Goal: Transaction & Acquisition: Download file/media

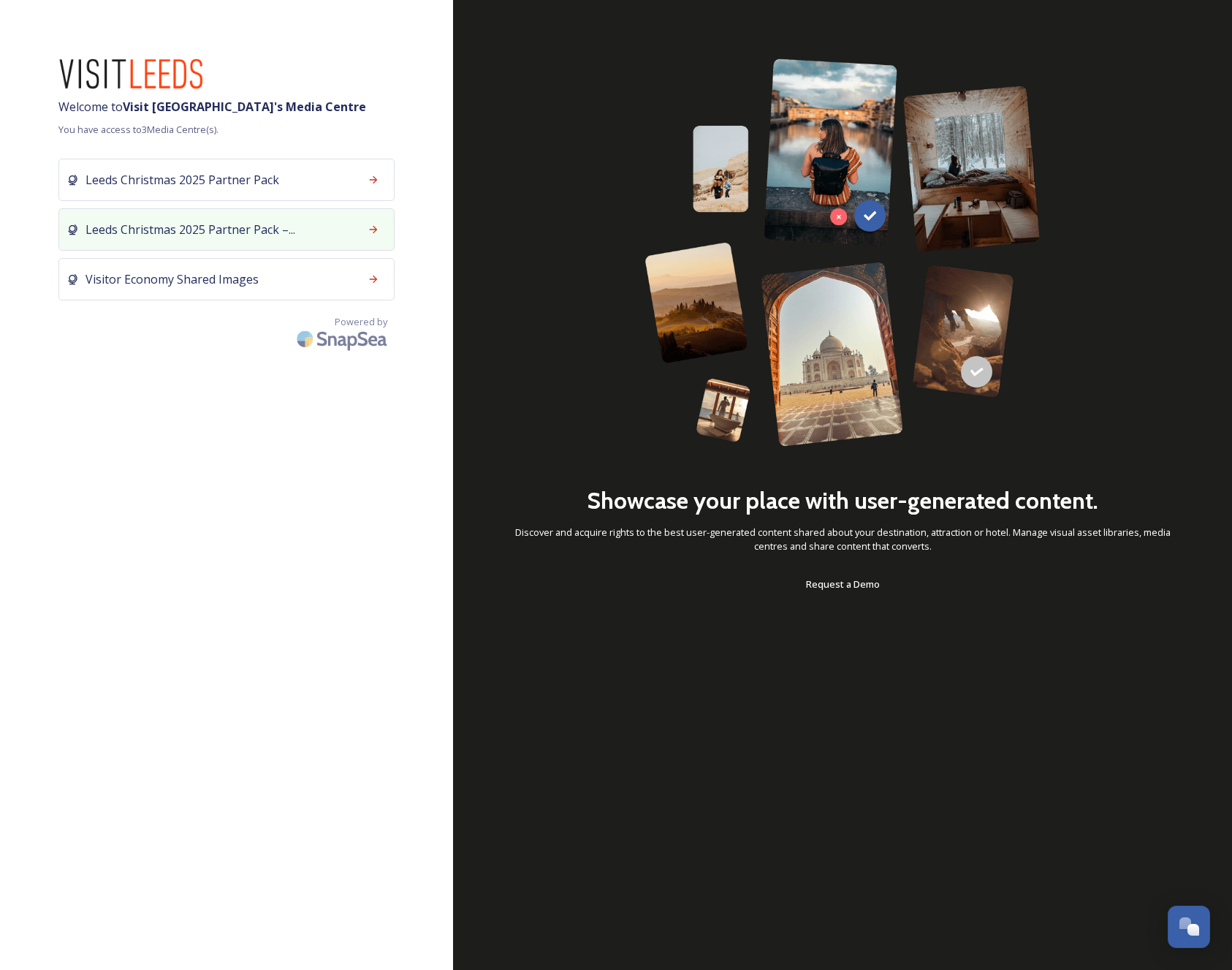
click at [244, 227] on span "Leeds Christmas 2025 Partner Pack –..." at bounding box center [190, 230] width 210 height 18
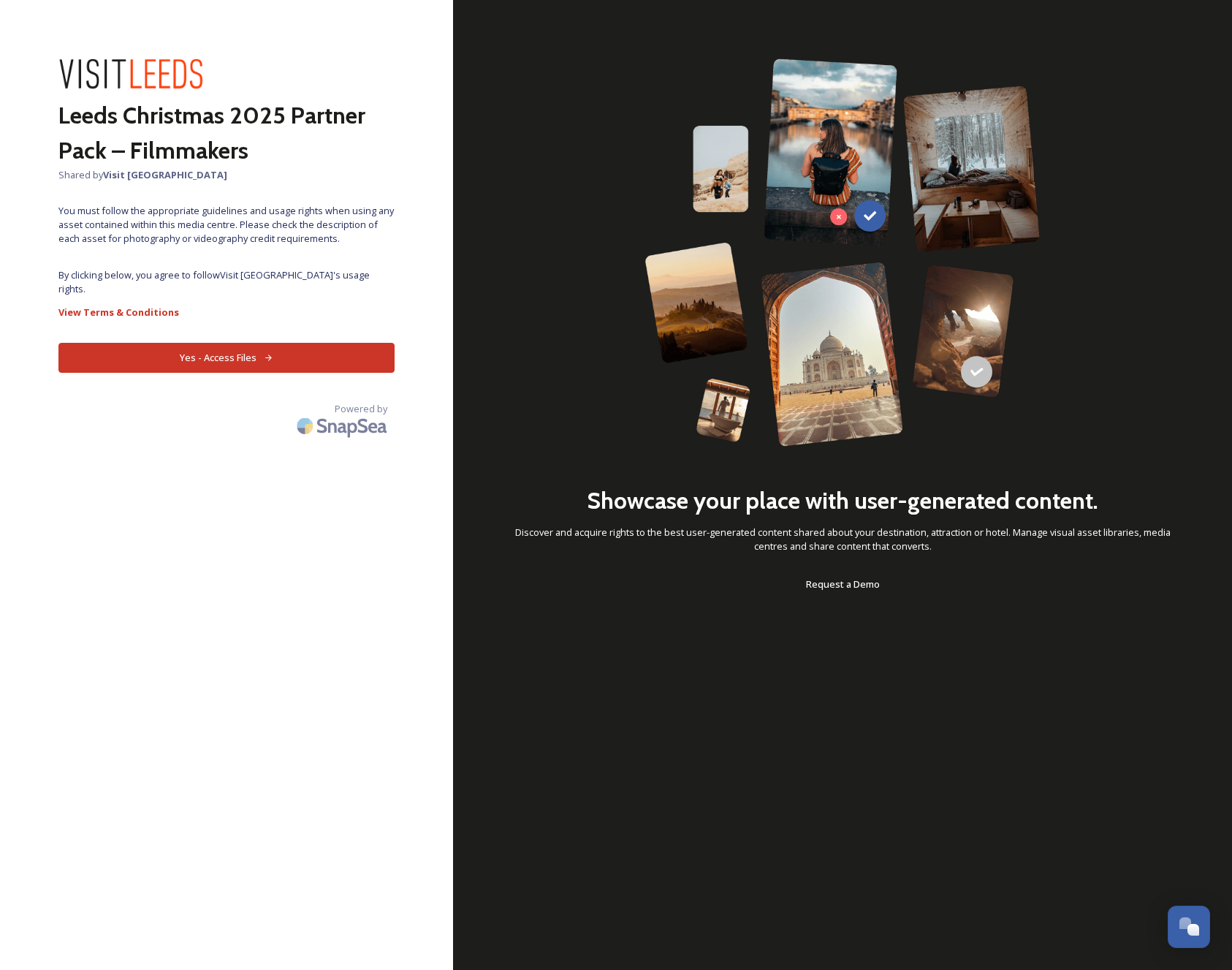
click at [303, 342] on button "Yes - Access Files" at bounding box center [226, 357] width 336 height 30
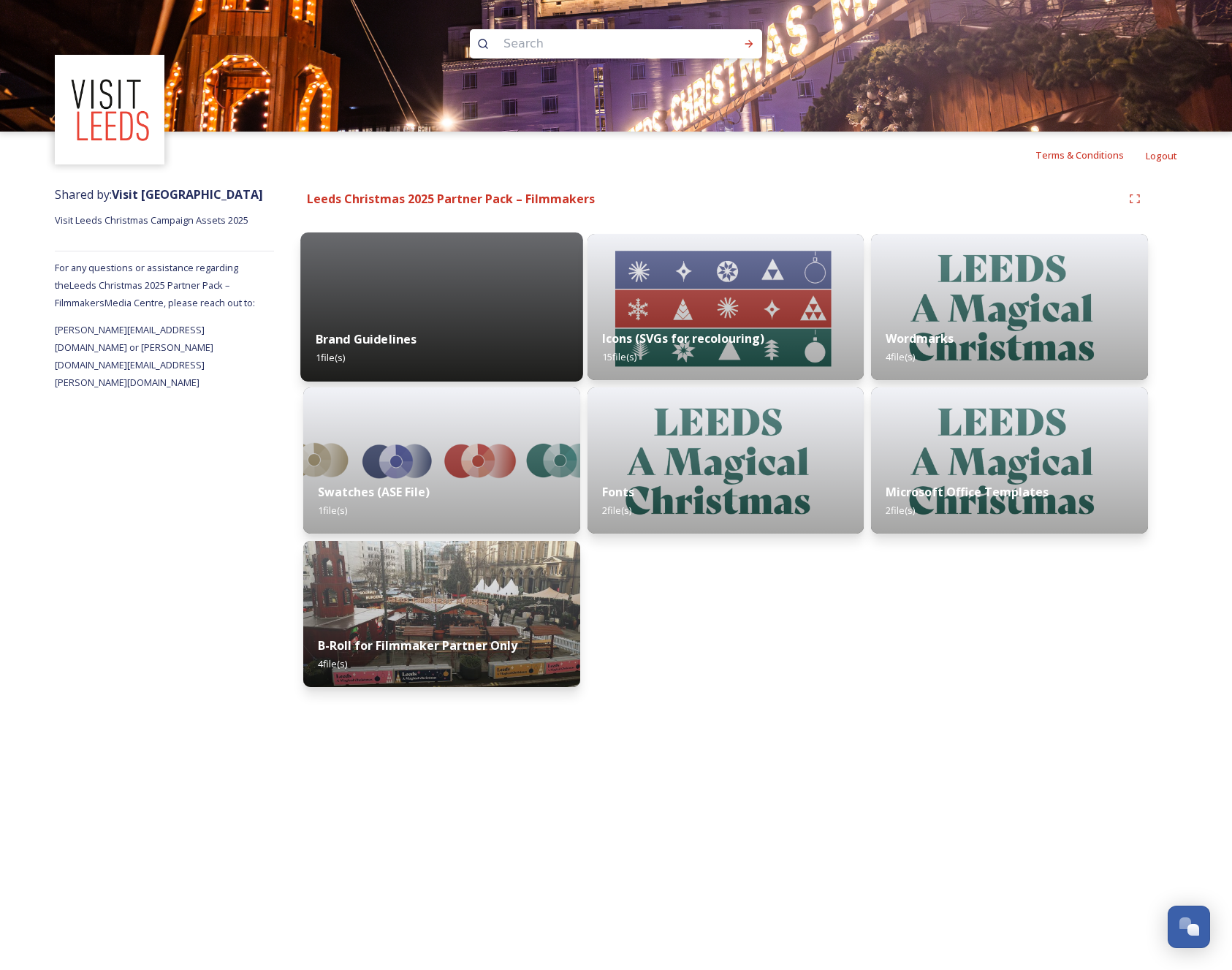
click at [467, 367] on div "Brand Guidelines 1 file(s)" at bounding box center [441, 347] width 282 height 66
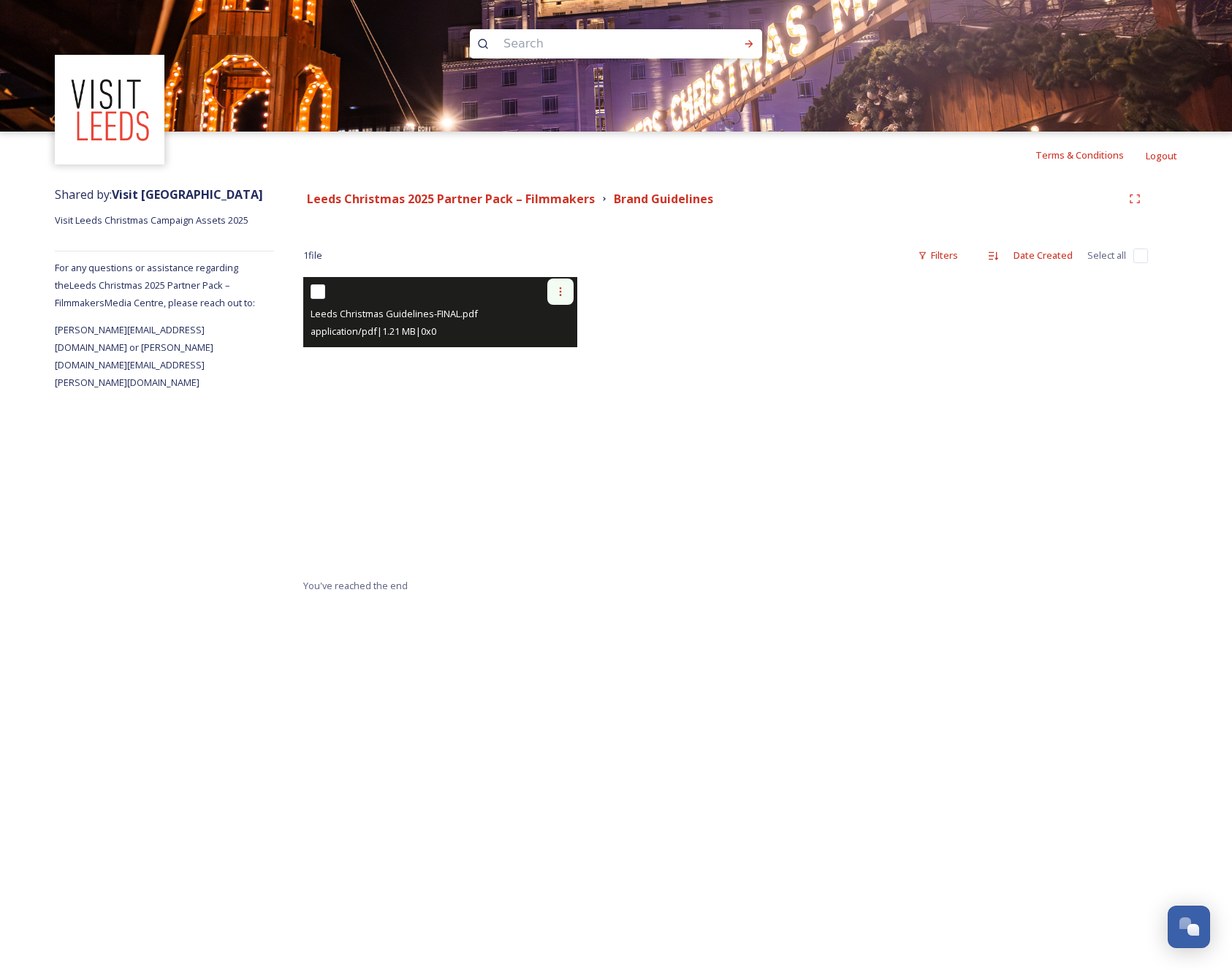
click at [554, 296] on icon at bounding box center [560, 292] width 12 height 12
click at [562, 327] on div "View File" at bounding box center [544, 323] width 59 height 29
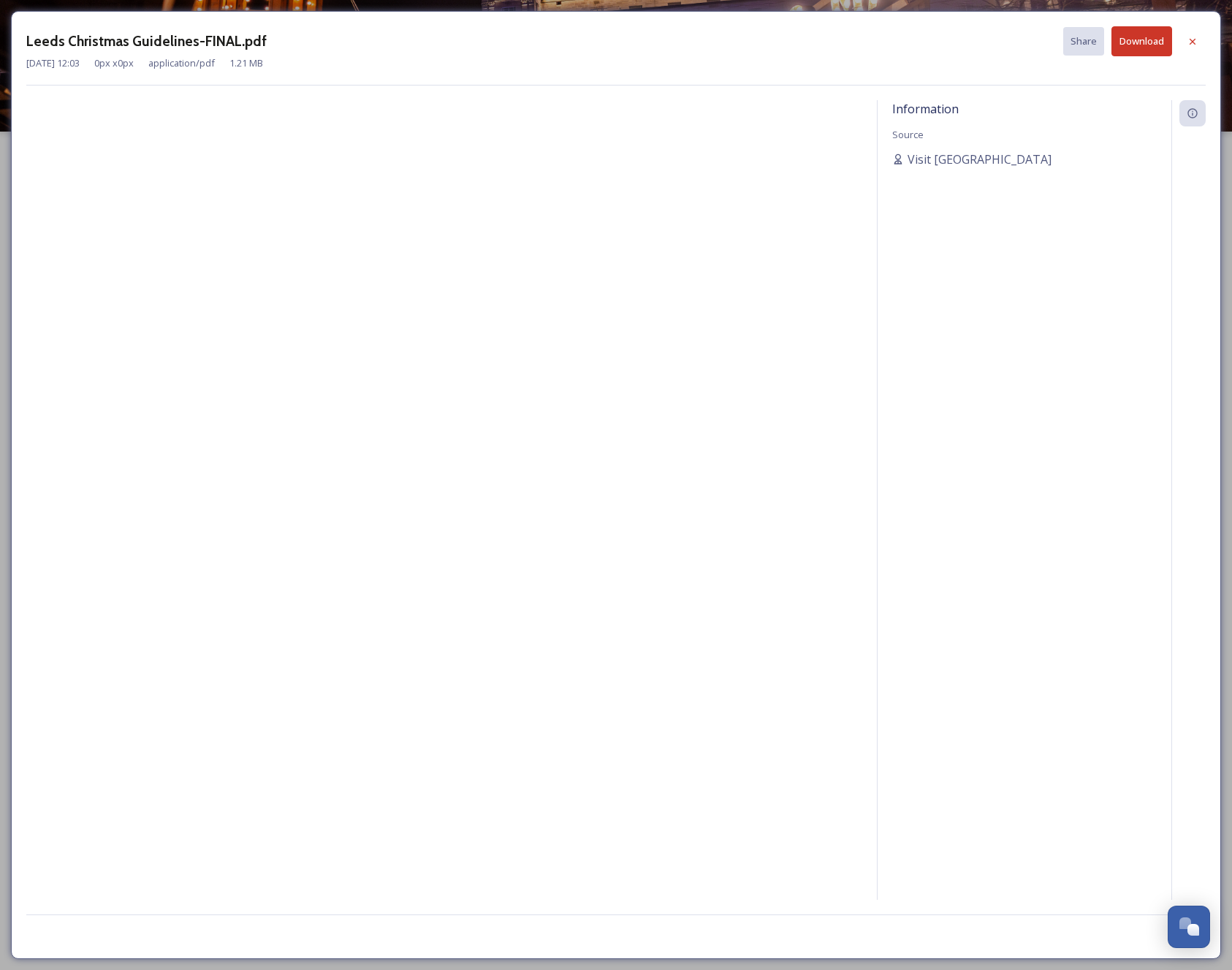
drag, startPoint x: 1186, startPoint y: 38, endPoint x: 1002, endPoint y: 162, distance: 221.9
click at [1186, 38] on div at bounding box center [1193, 41] width 27 height 27
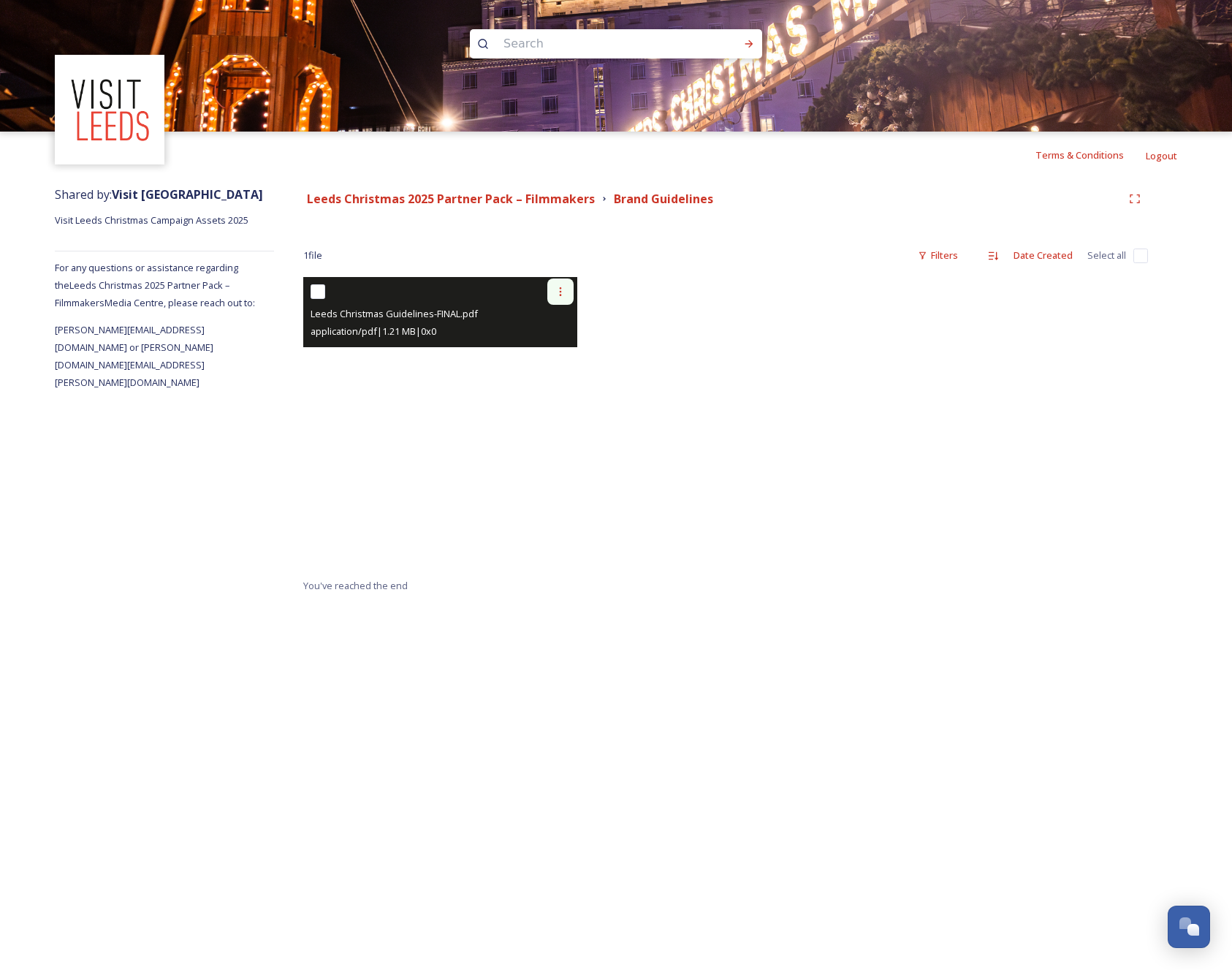
click at [558, 293] on icon at bounding box center [560, 292] width 12 height 12
click at [551, 322] on span "View File" at bounding box center [540, 324] width 38 height 14
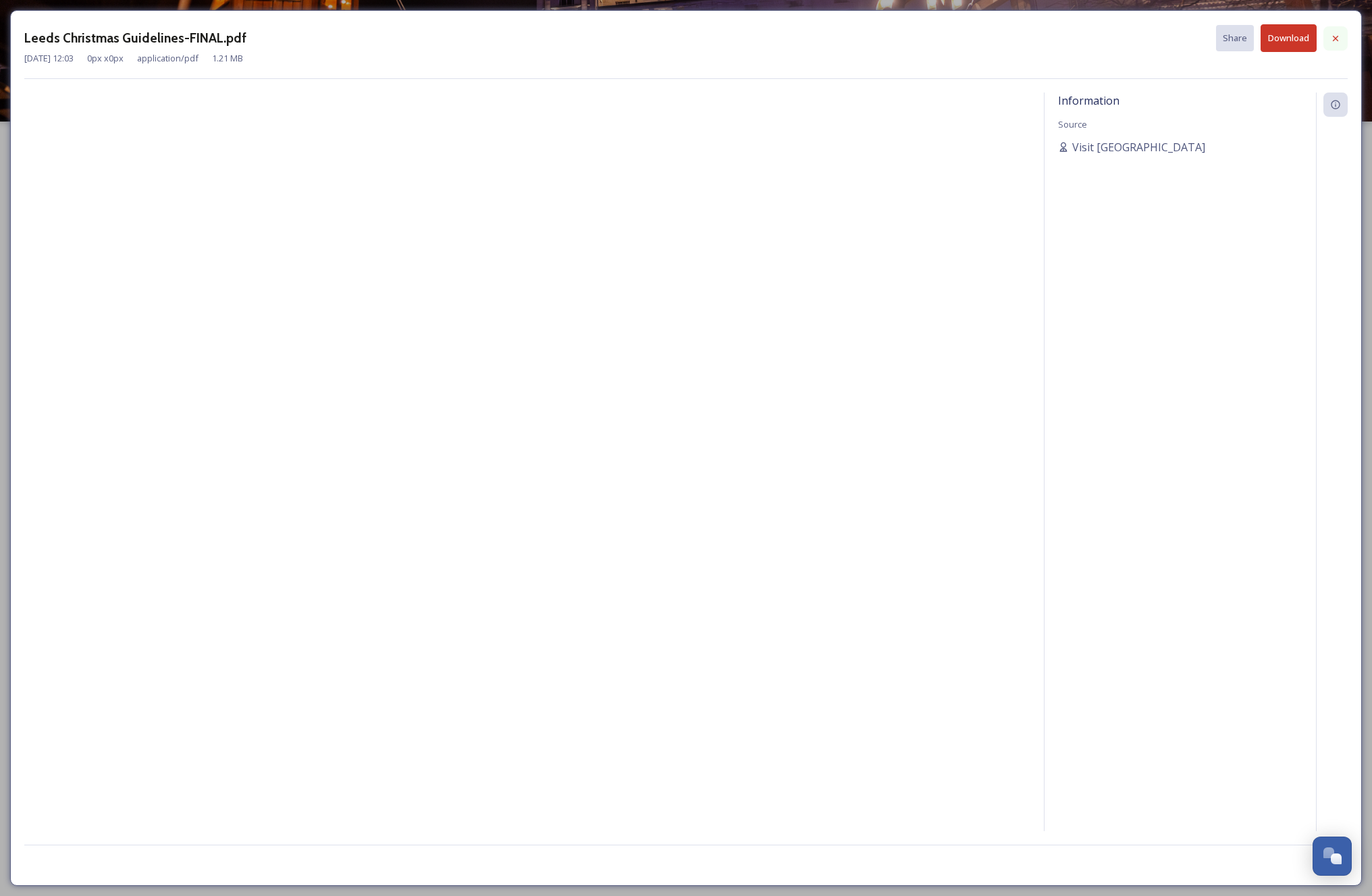
click at [1138, 41] on icon at bounding box center [1336, 38] width 11 height 11
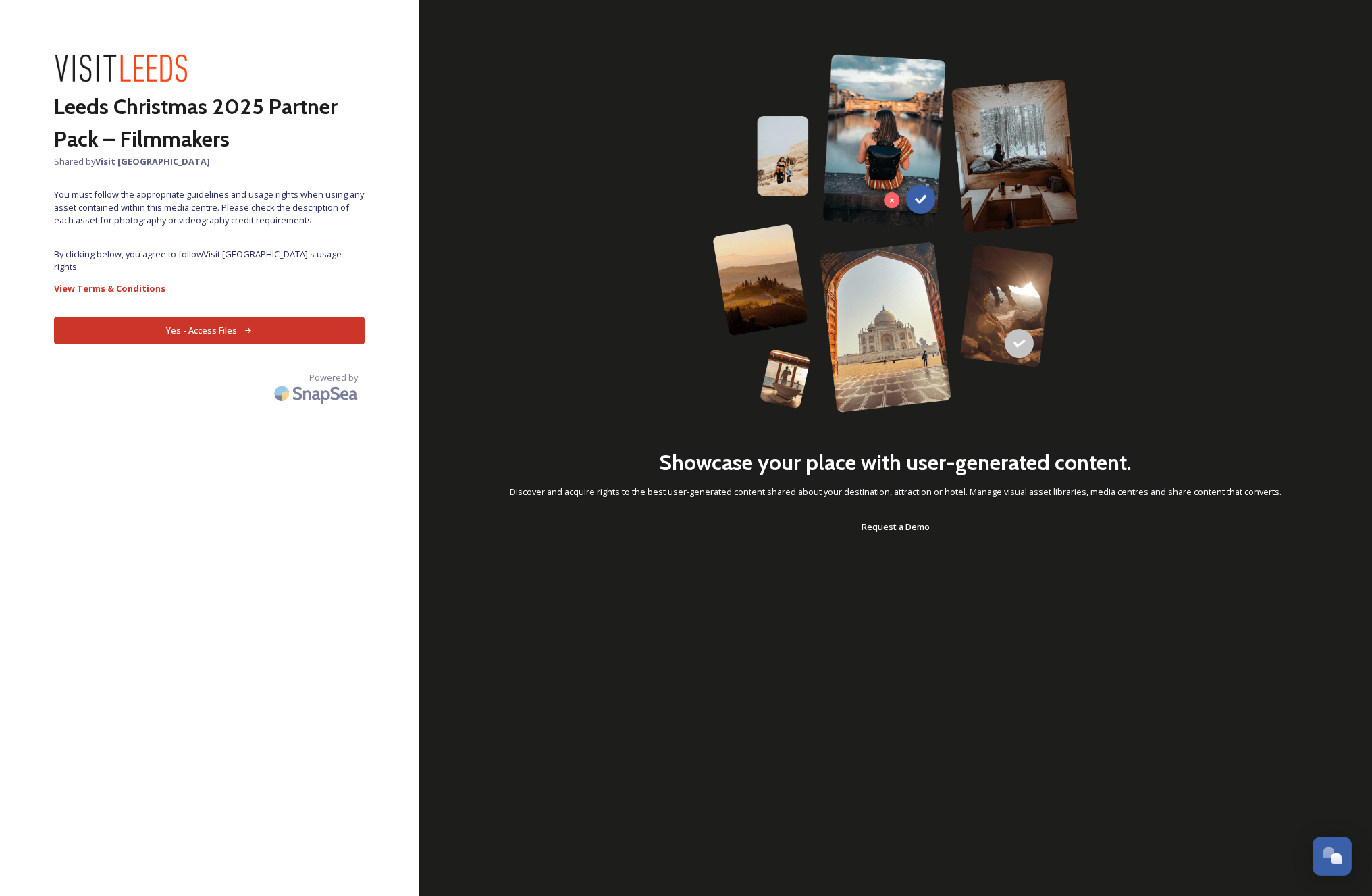
click at [259, 316] on button "Yes - Access Files" at bounding box center [209, 330] width 311 height 27
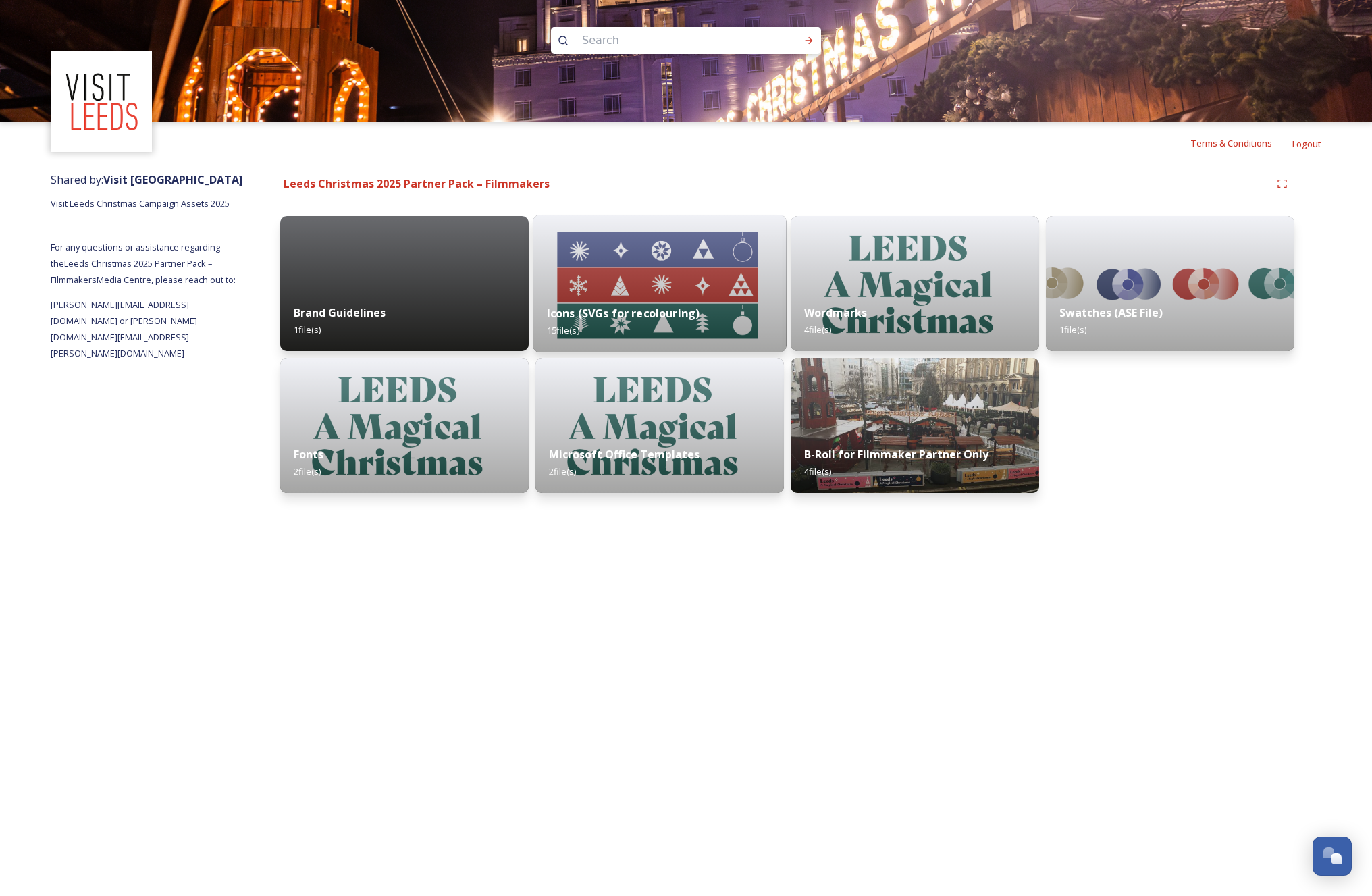
click at [657, 283] on img at bounding box center [659, 283] width 253 height 138
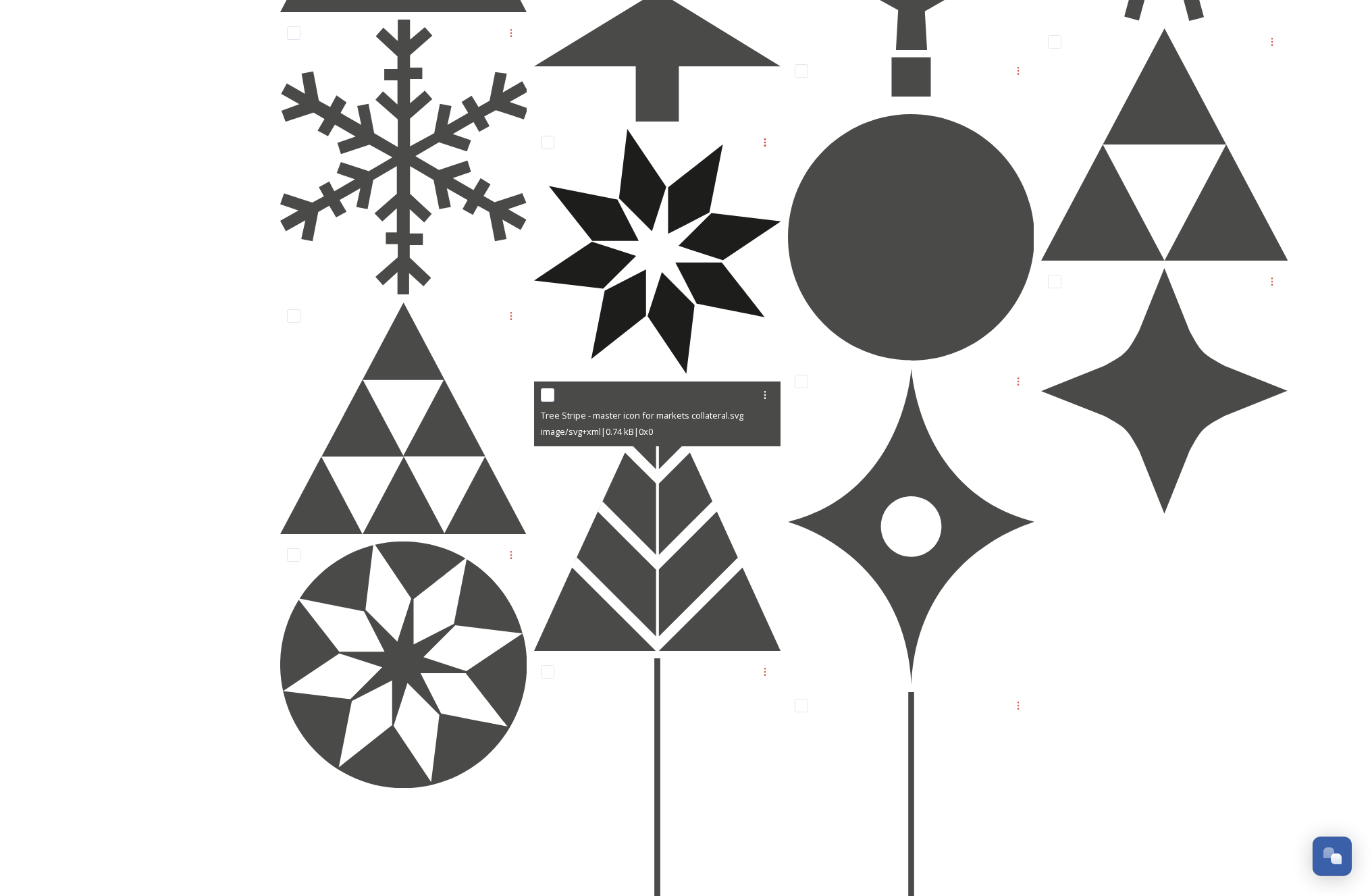
scroll to position [568, 0]
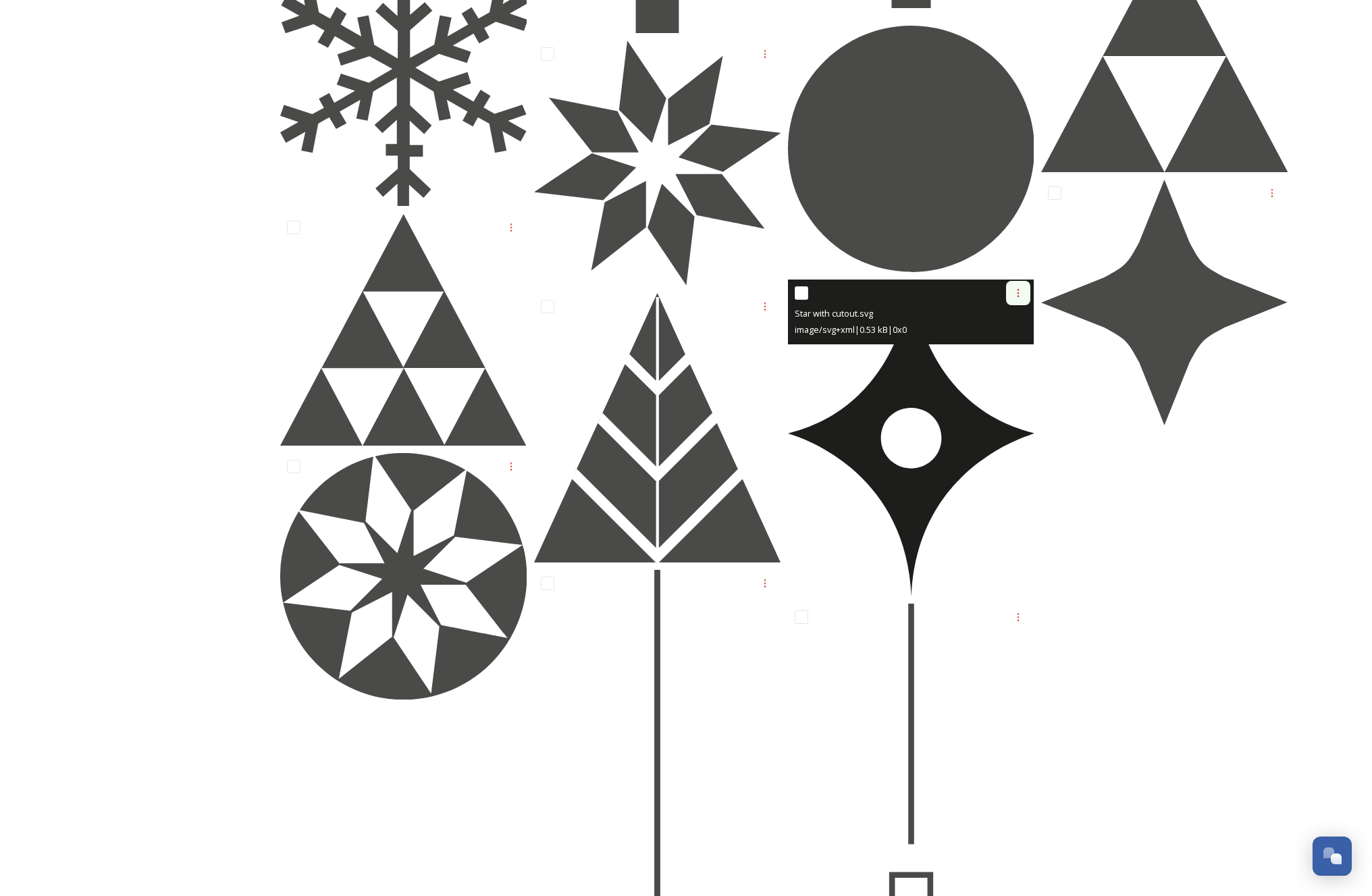
click at [1019, 293] on icon at bounding box center [1018, 293] width 2 height 8
click at [1006, 344] on span "Download" at bounding box center [1002, 349] width 41 height 13
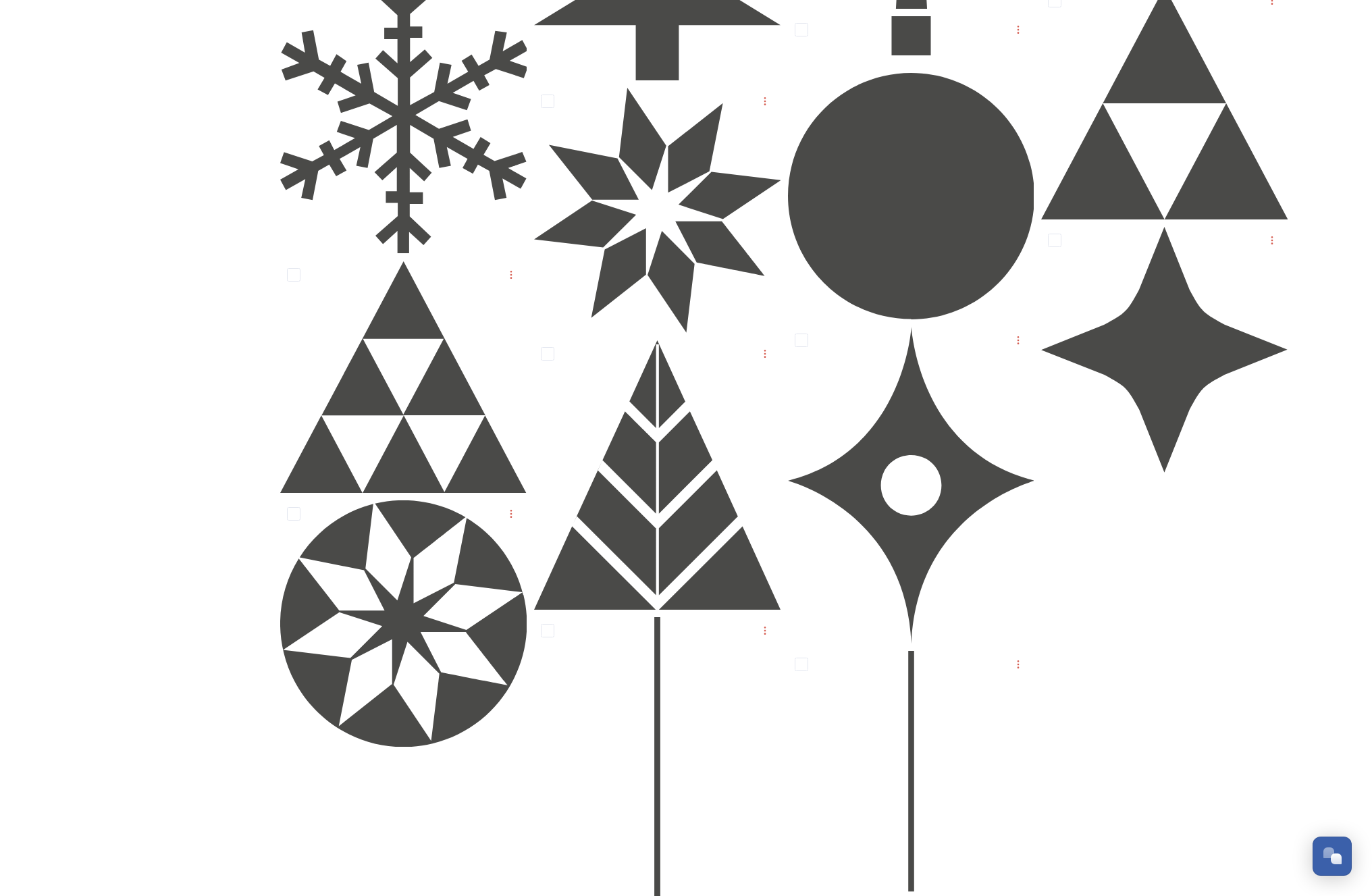
click at [1138, 25] on div at bounding box center [1168, 547] width 253 height 1623
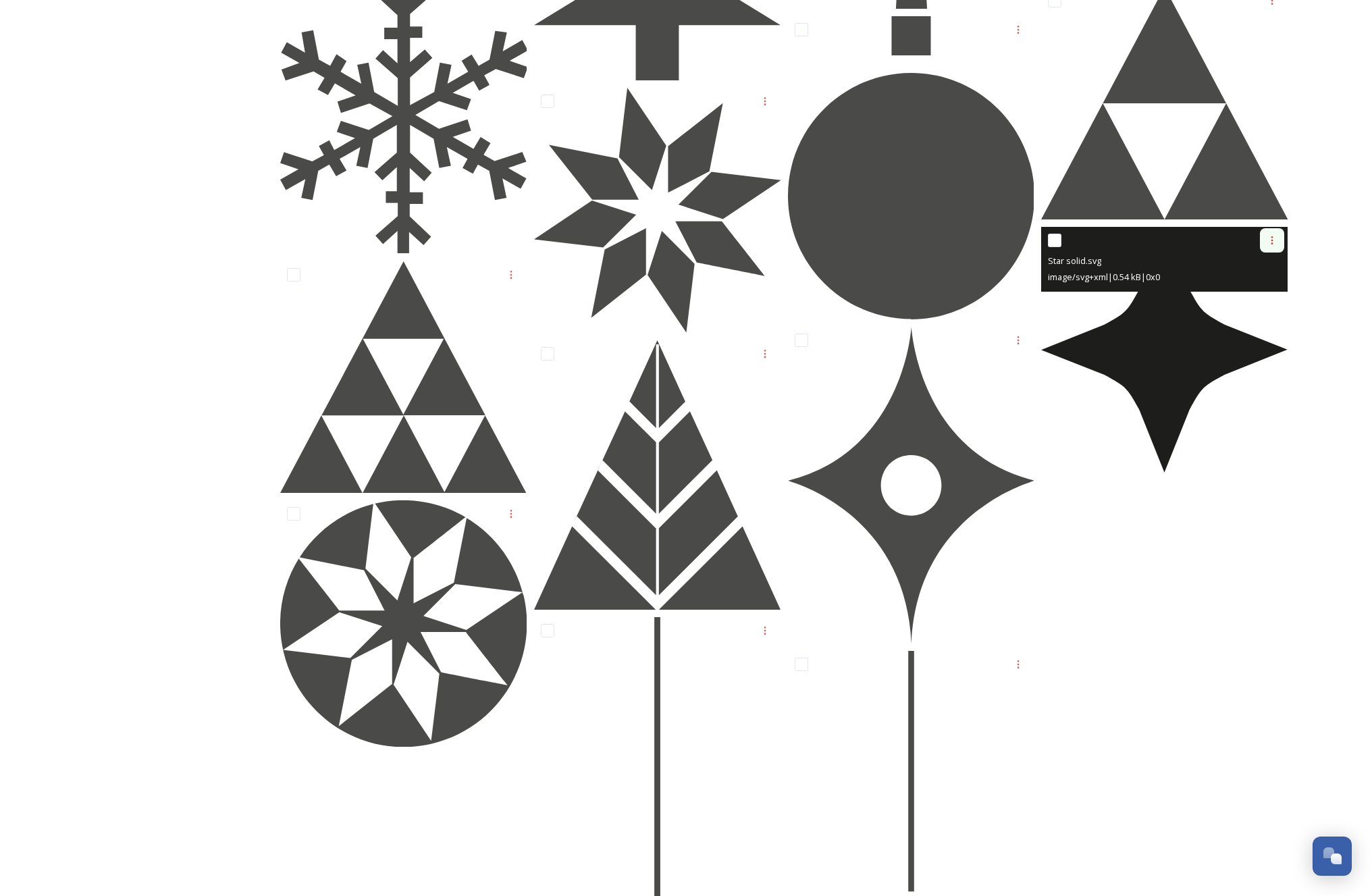
click at [1138, 245] on icon at bounding box center [1273, 241] width 11 height 11
click at [1138, 294] on span "Download" at bounding box center [1256, 296] width 41 height 13
click at [1138, 241] on icon at bounding box center [1273, 241] width 11 height 11
click at [1138, 294] on span "Download" at bounding box center [1256, 296] width 41 height 13
click at [1052, 242] on input "checkbox" at bounding box center [1055, 240] width 14 height 14
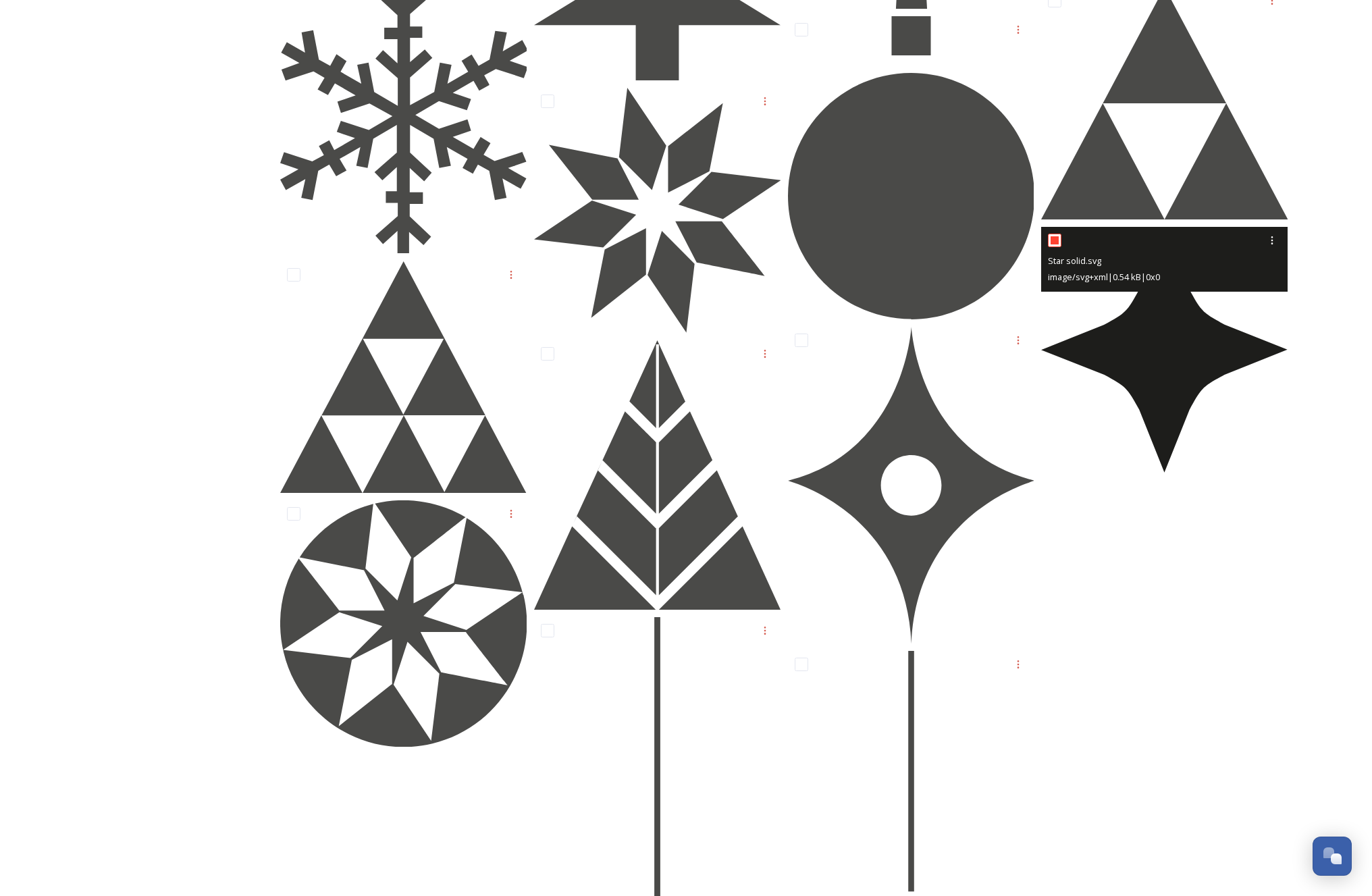
checkbox input "true"
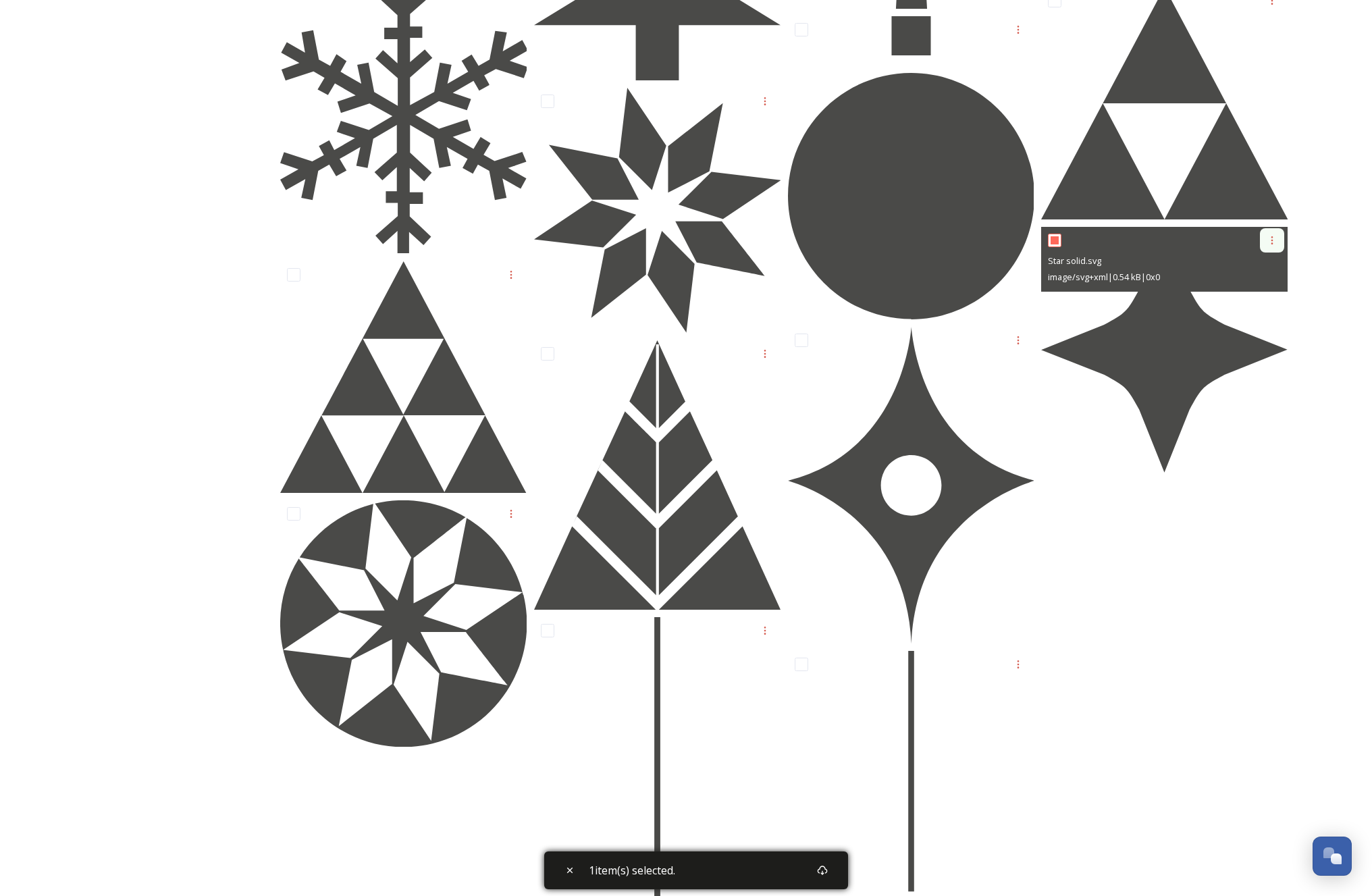
click at [1138, 240] on div at bounding box center [1272, 240] width 25 height 25
click at [1138, 294] on span "Download" at bounding box center [1256, 296] width 41 height 13
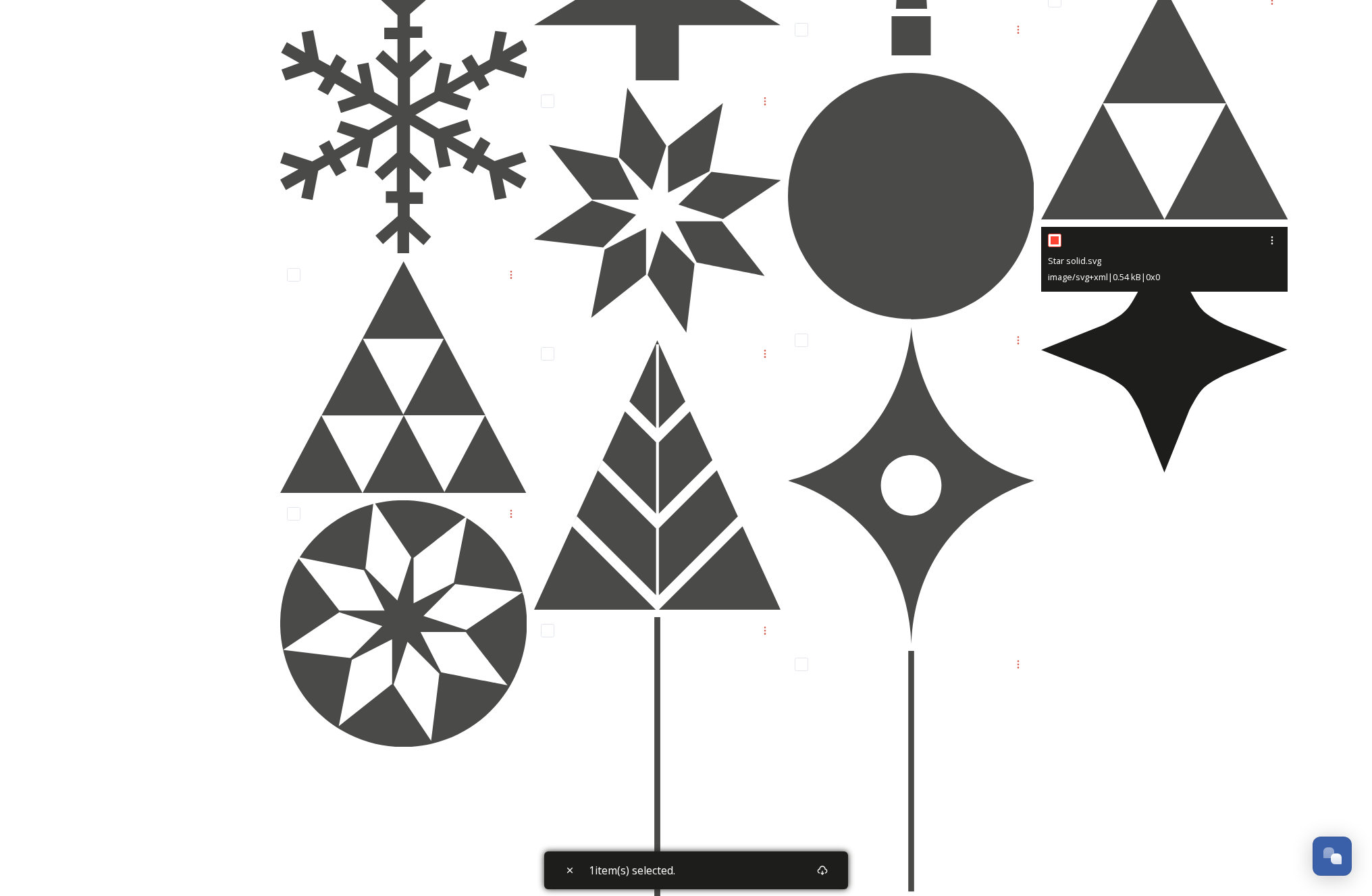
click at [1138, 306] on img at bounding box center [1164, 350] width 246 height 246
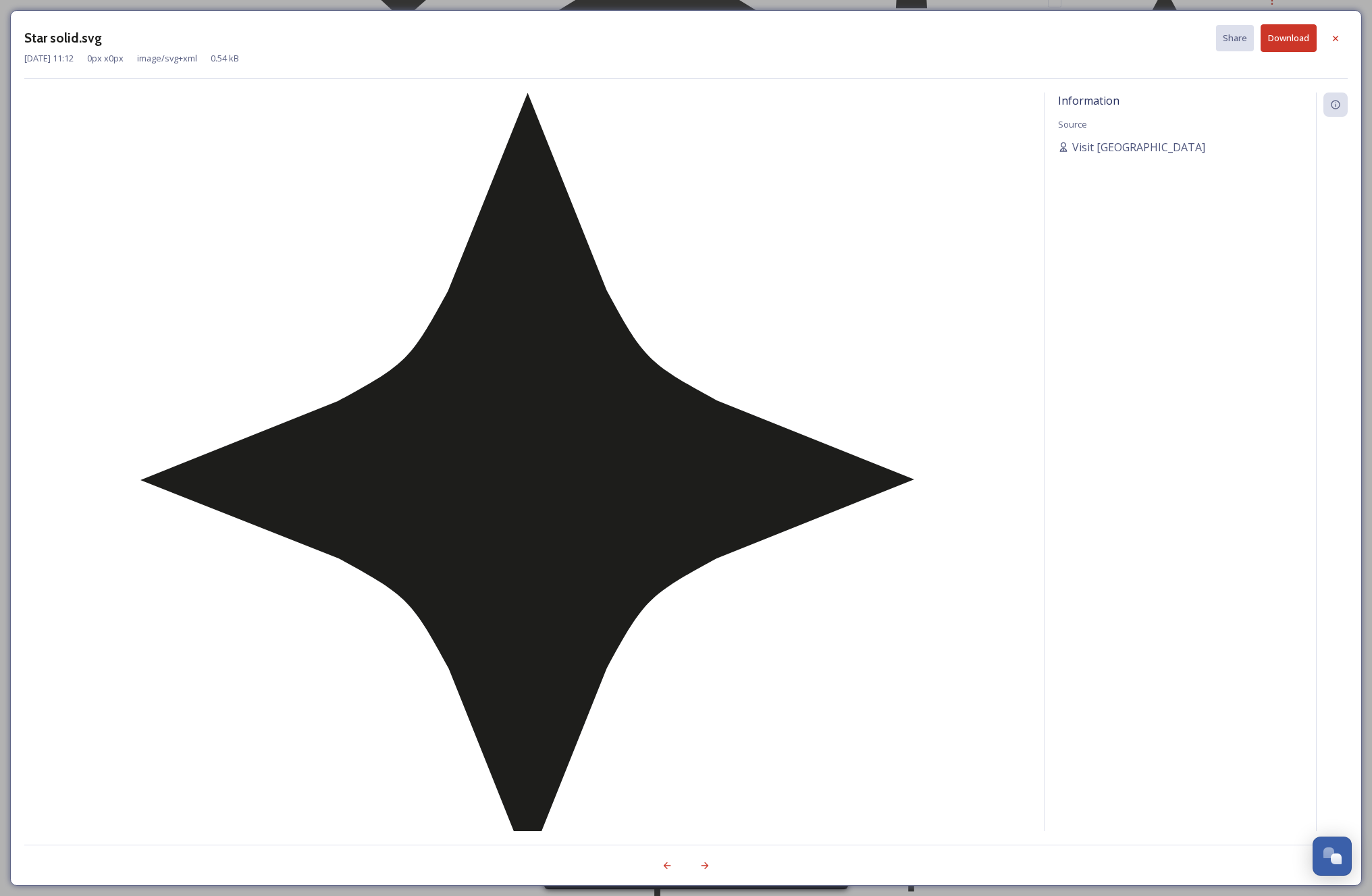
click at [1138, 43] on button "Download" at bounding box center [1288, 38] width 56 height 27
click at [1138, 35] on icon at bounding box center [1336, 38] width 11 height 11
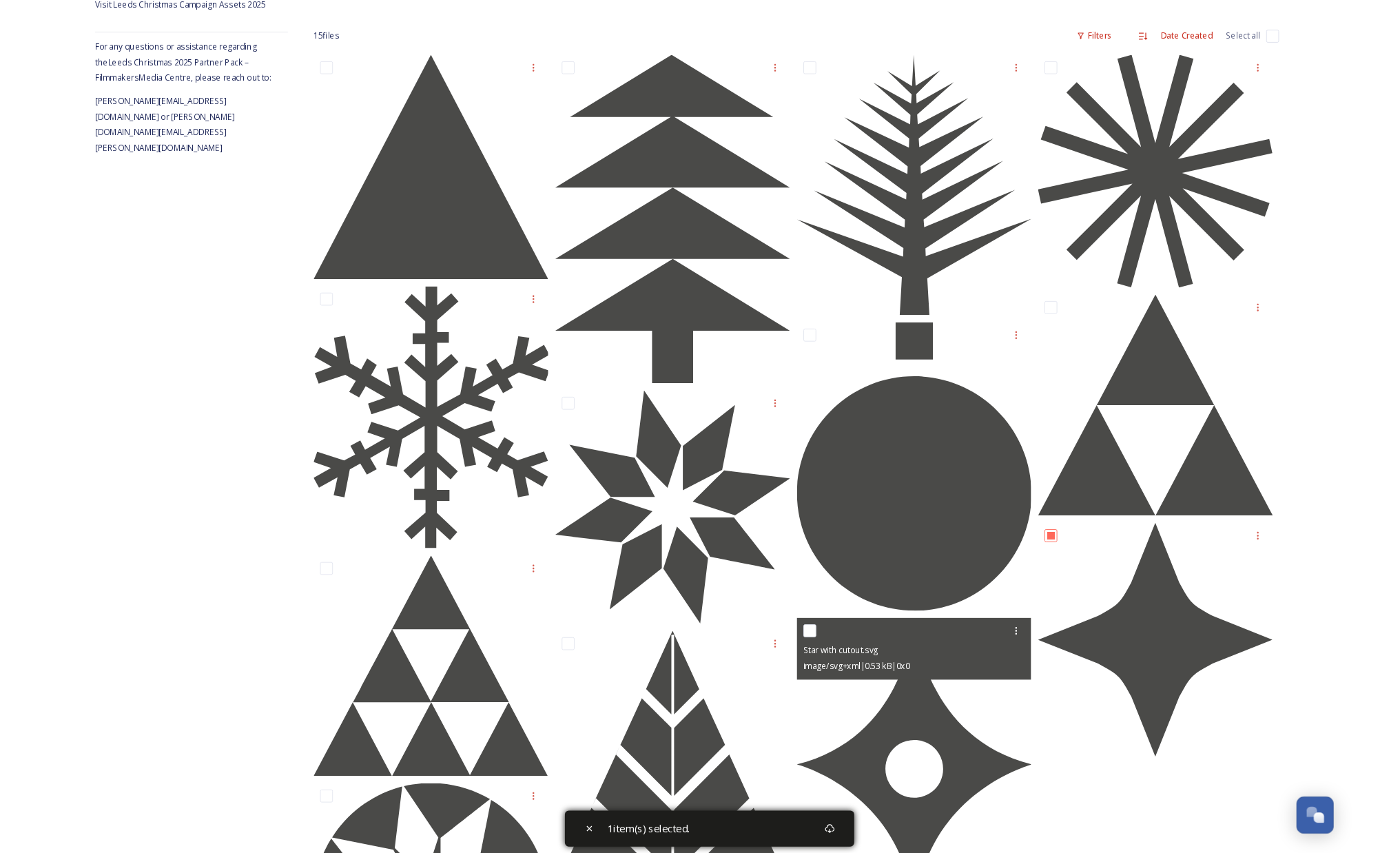
scroll to position [185, 0]
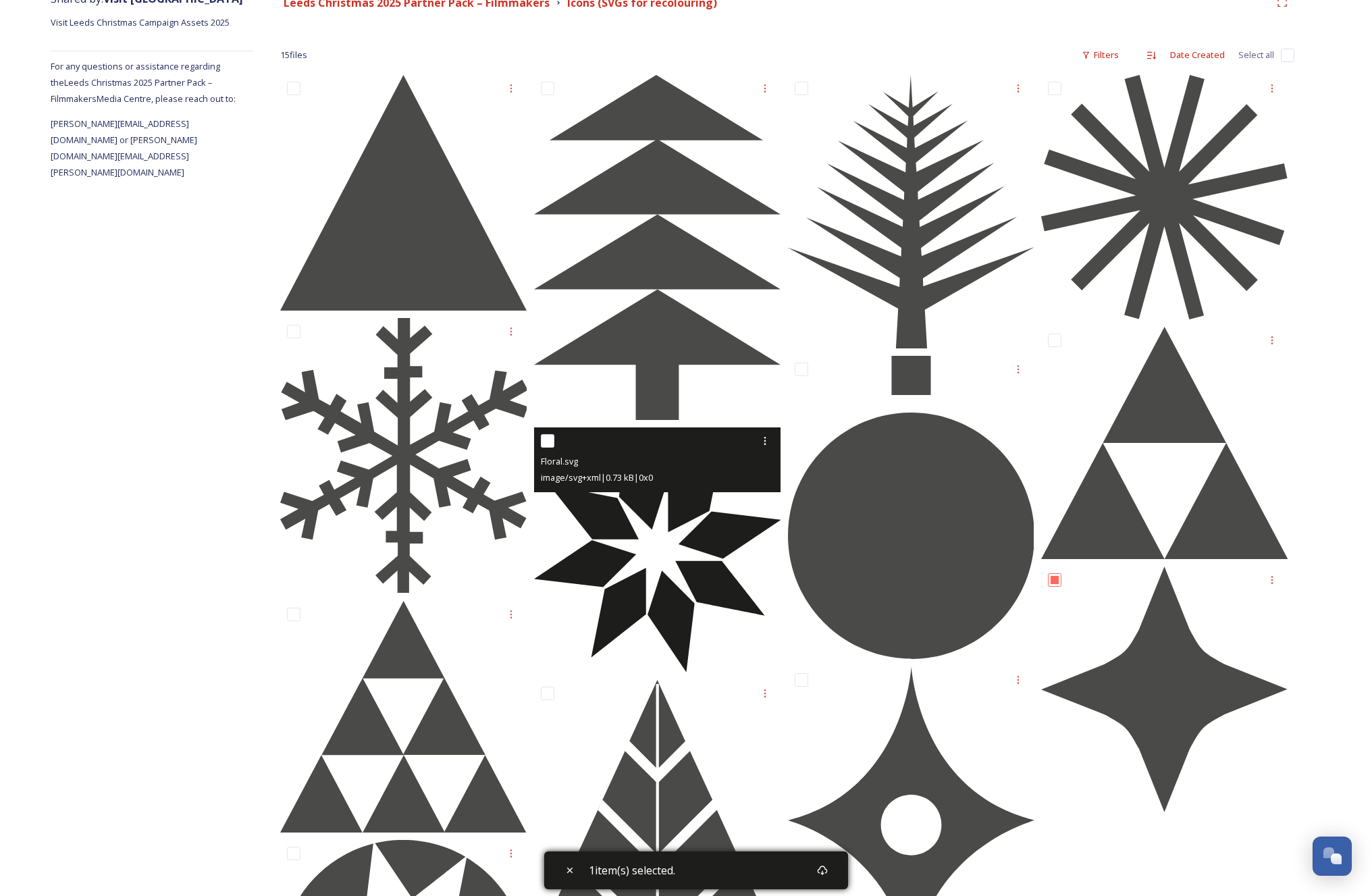
click at [552, 444] on input "checkbox" at bounding box center [547, 440] width 14 height 14
checkbox input "true"
click at [775, 438] on div at bounding box center [765, 440] width 25 height 25
click at [759, 490] on span "Download" at bounding box center [748, 497] width 41 height 13
